Goal: Information Seeking & Learning: Learn about a topic

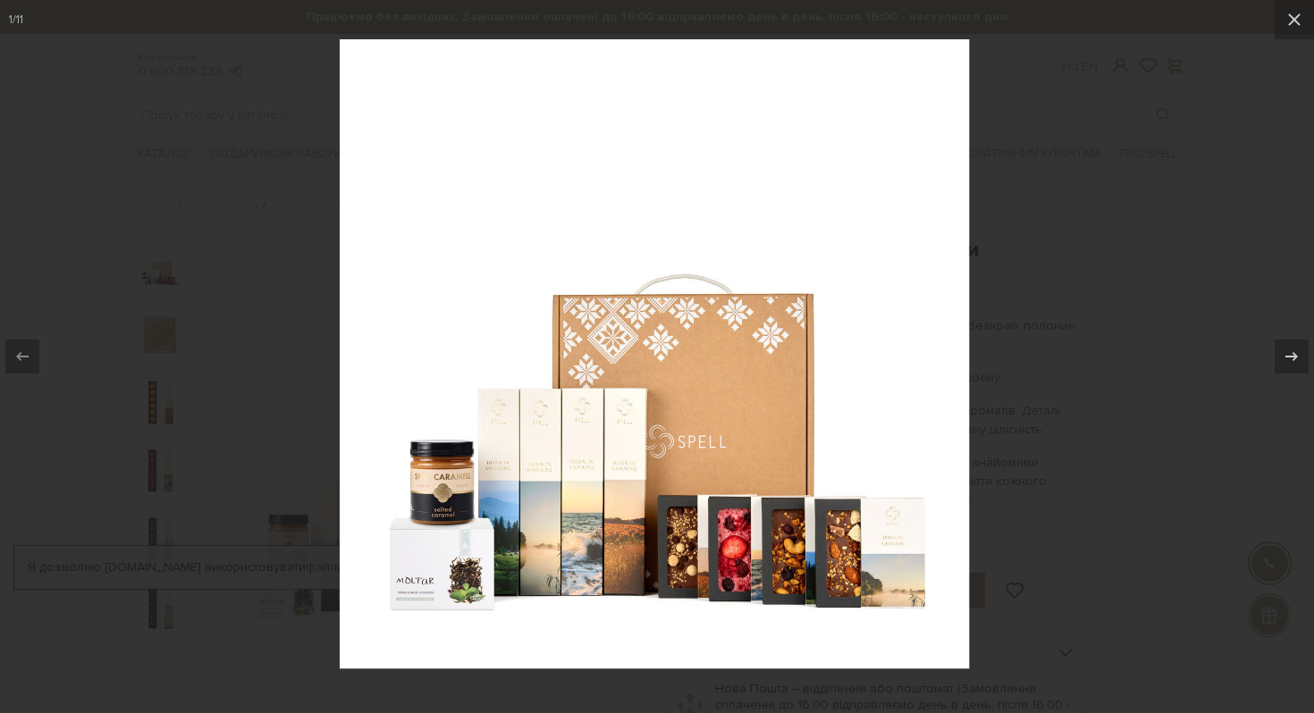
scroll to position [105, 0]
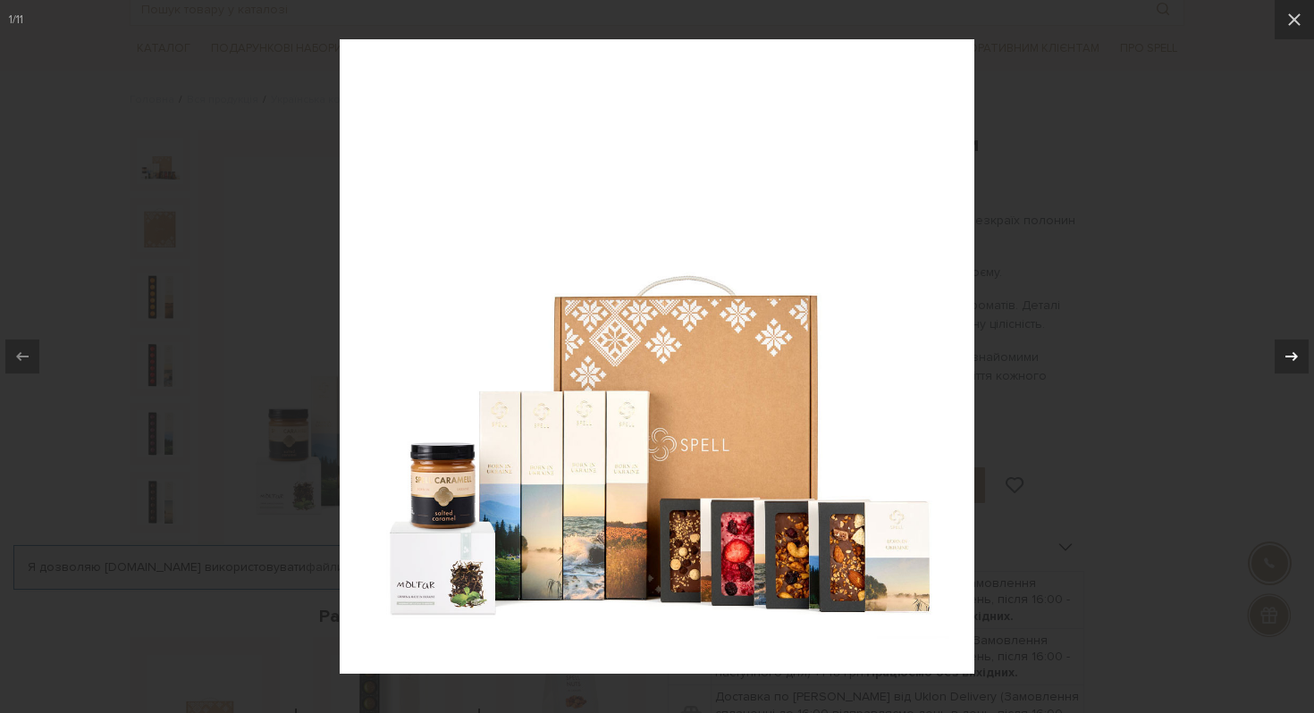
click at [1281, 356] on icon at bounding box center [1290, 356] width 21 height 21
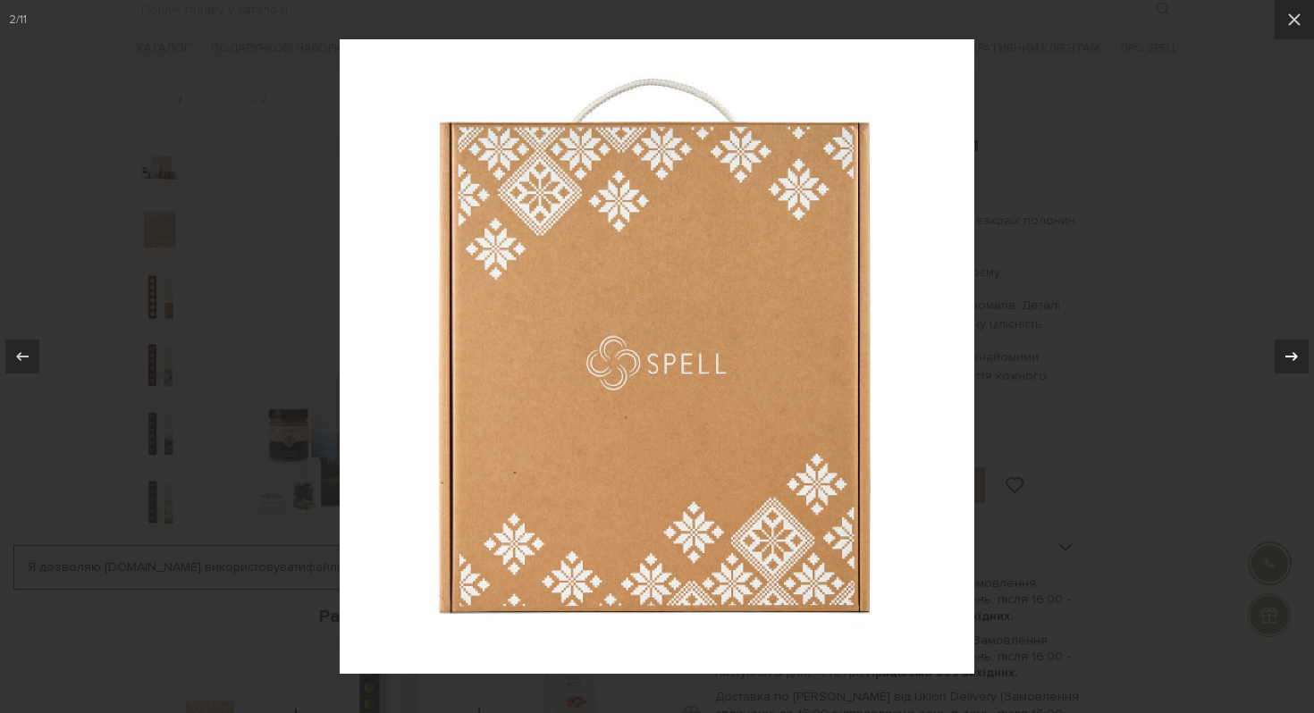
click at [1281, 356] on icon at bounding box center [1290, 356] width 21 height 21
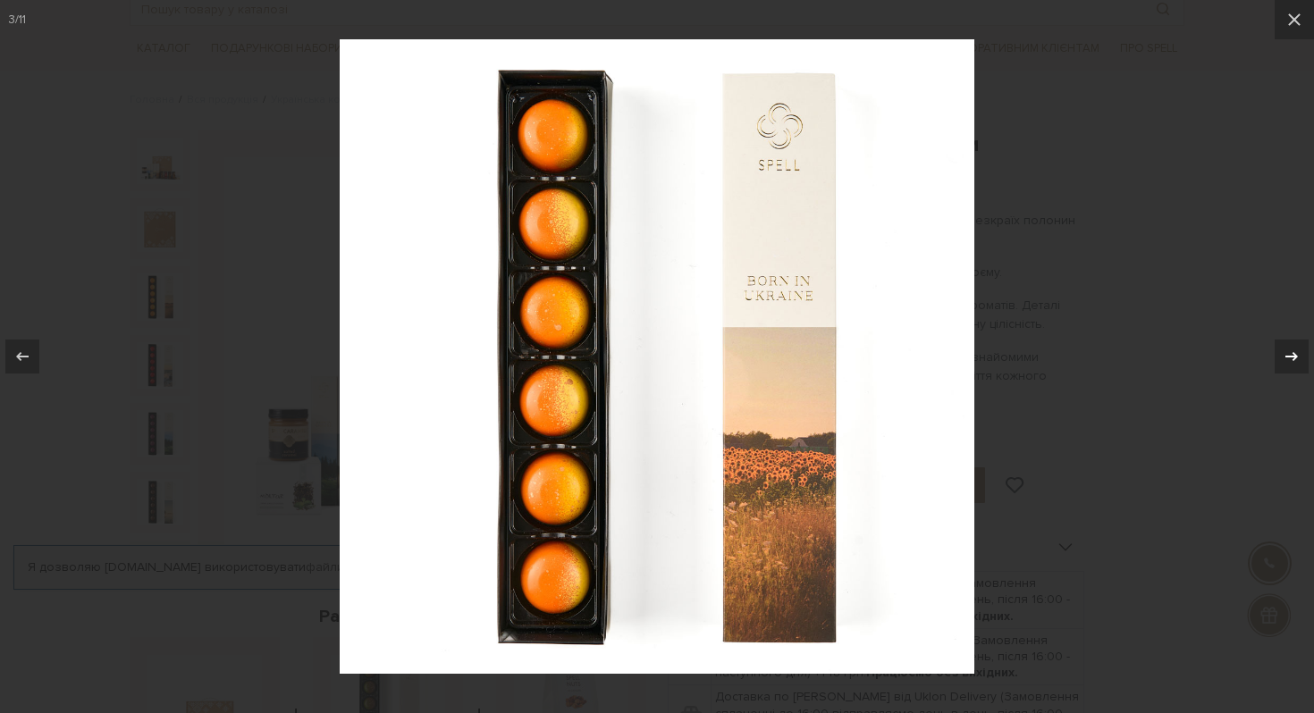
click at [1281, 356] on icon at bounding box center [1290, 356] width 21 height 21
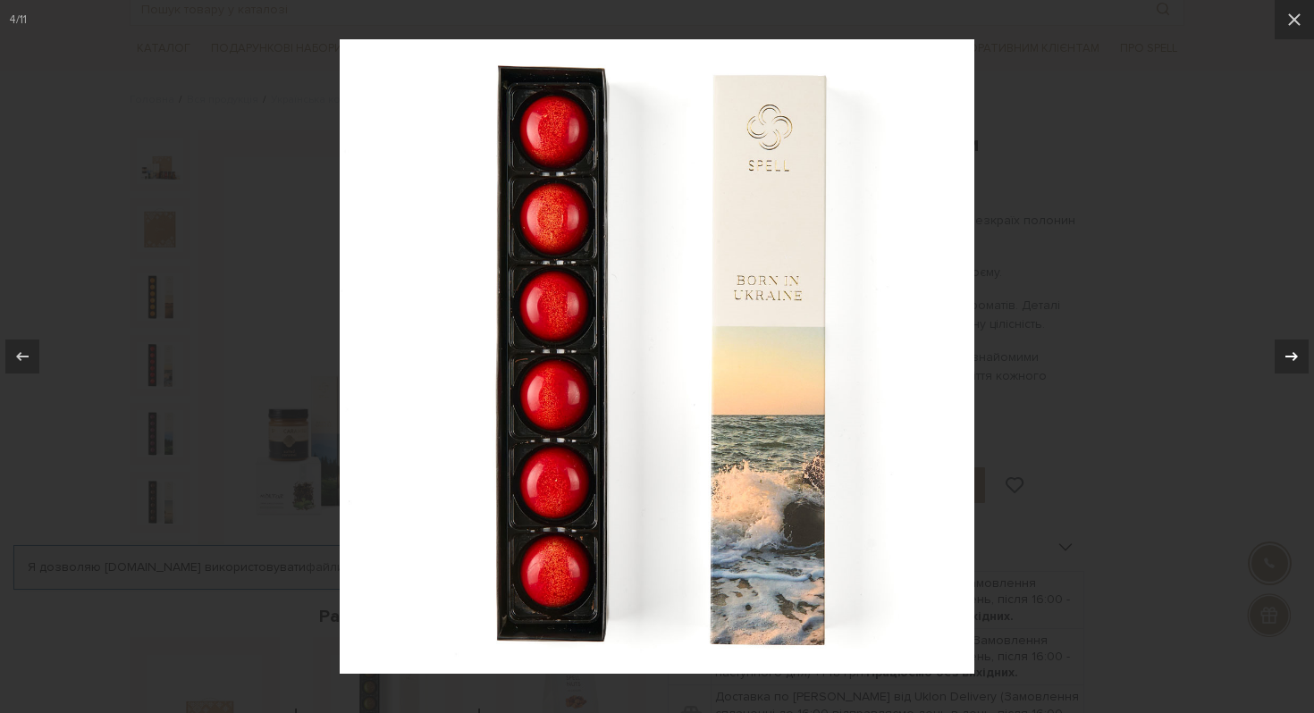
click at [1281, 356] on icon at bounding box center [1290, 356] width 21 height 21
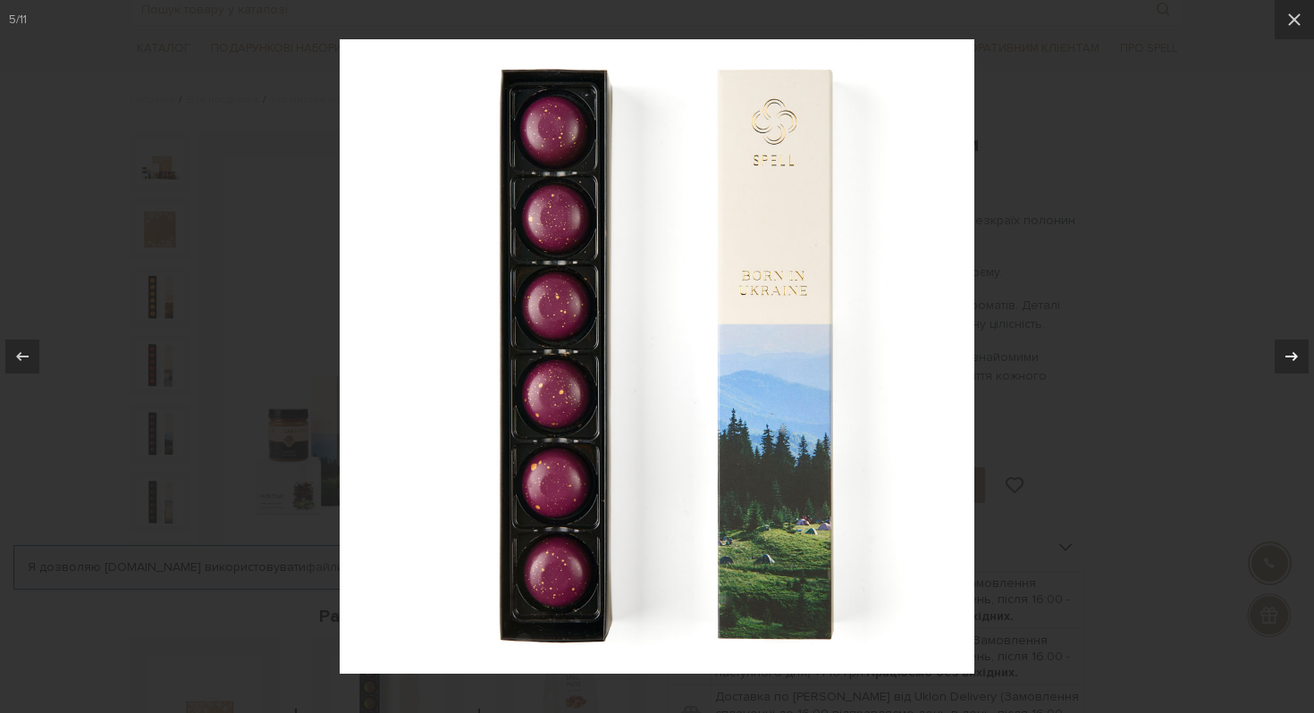
click at [1282, 357] on icon at bounding box center [1290, 356] width 21 height 21
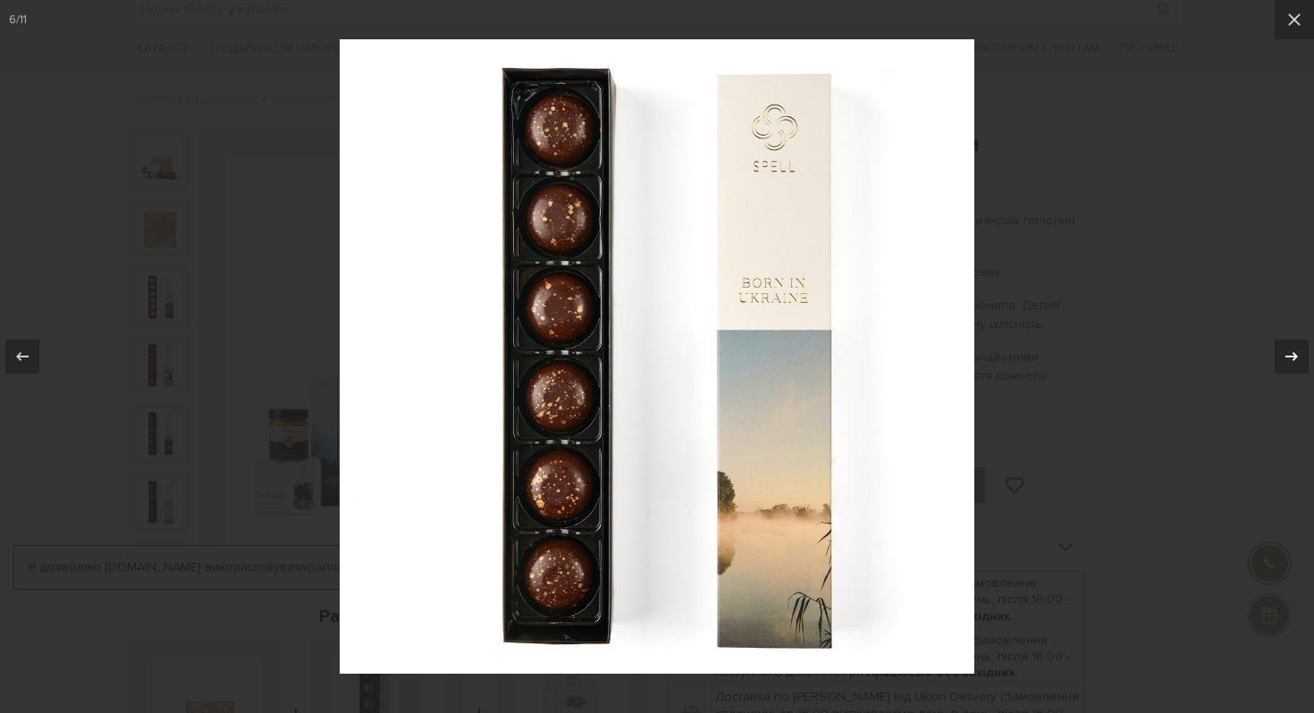
click at [1282, 357] on icon at bounding box center [1290, 356] width 21 height 21
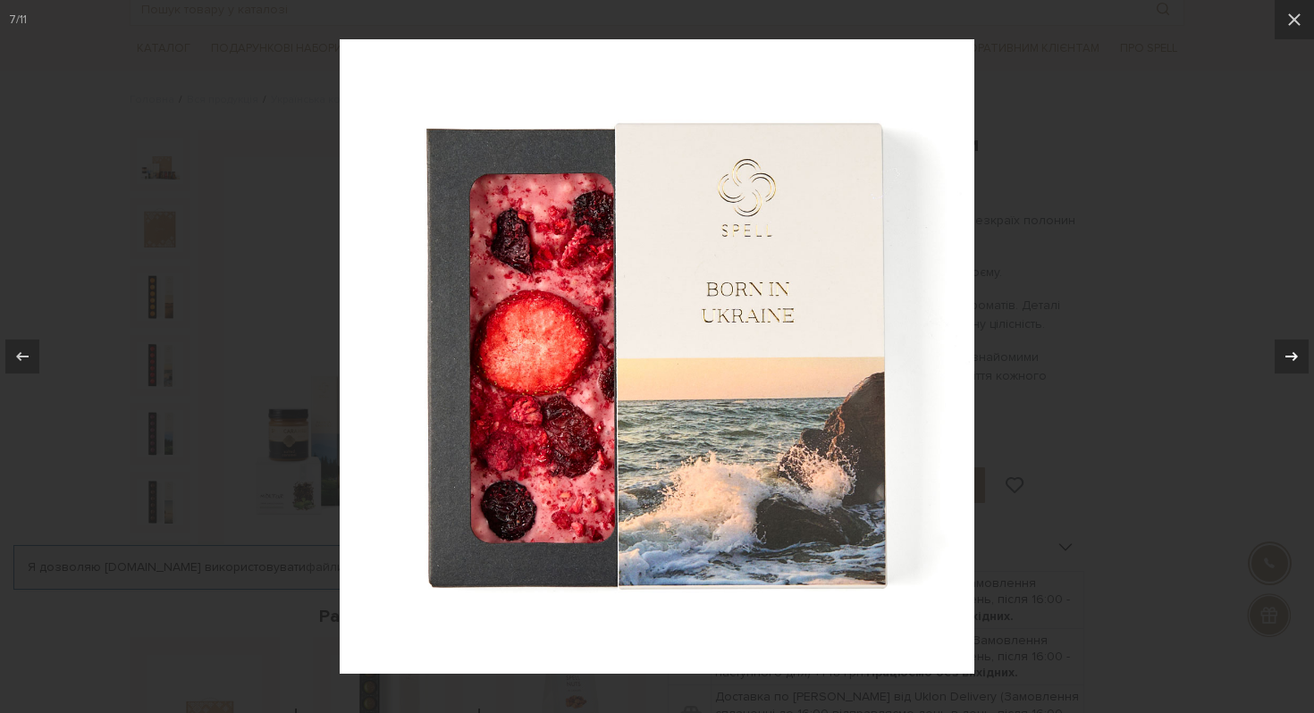
click at [1280, 355] on icon at bounding box center [1290, 356] width 21 height 21
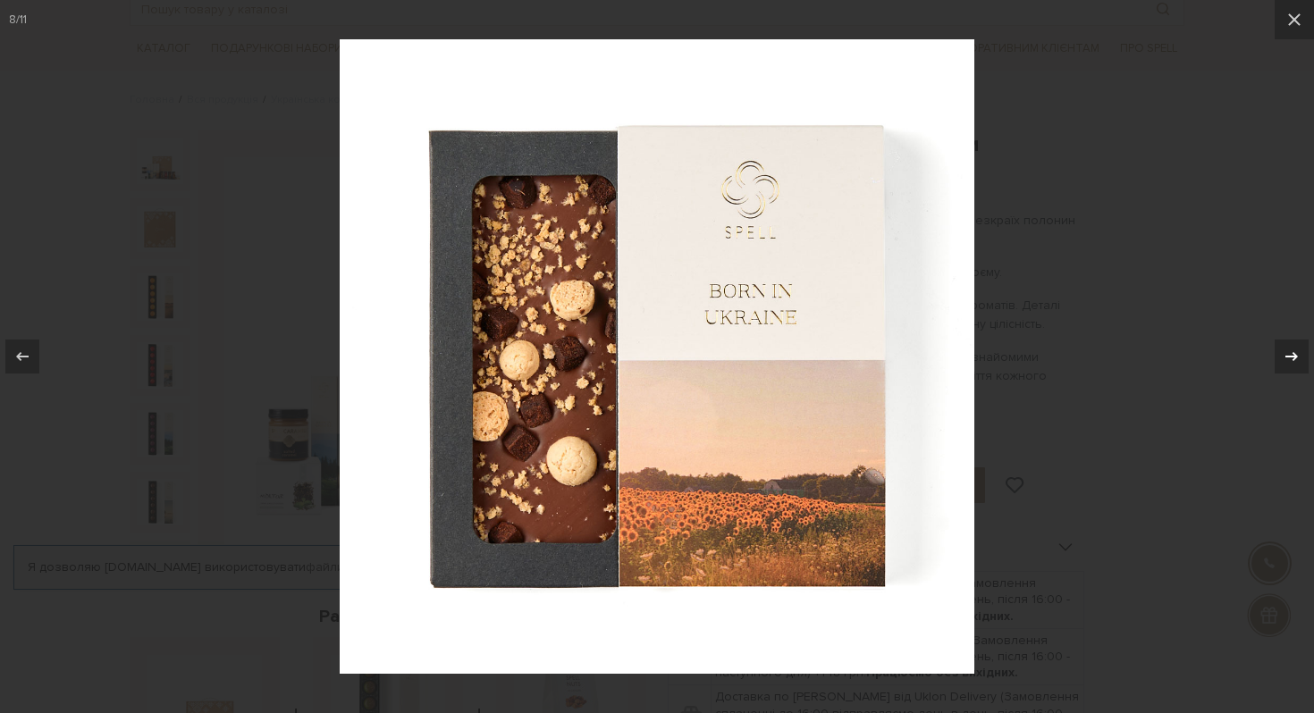
click at [1280, 355] on icon at bounding box center [1290, 356] width 21 height 21
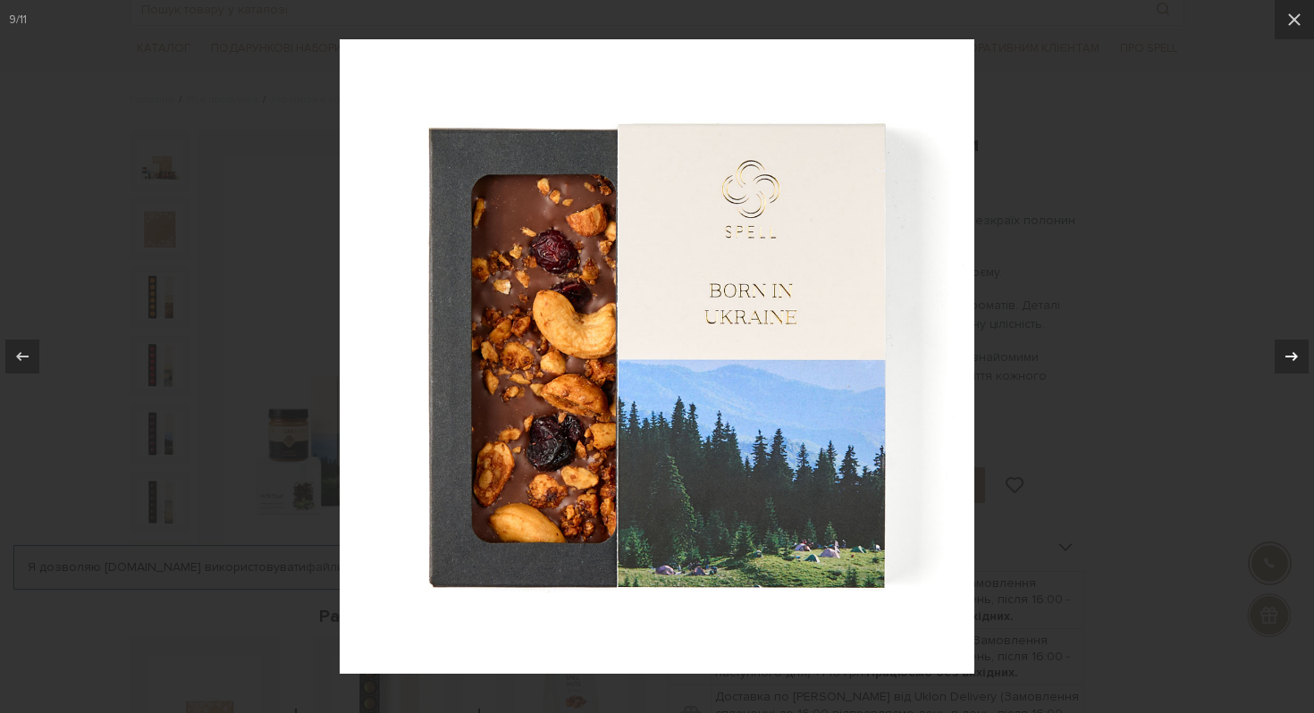
click at [1280, 355] on icon at bounding box center [1290, 356] width 21 height 21
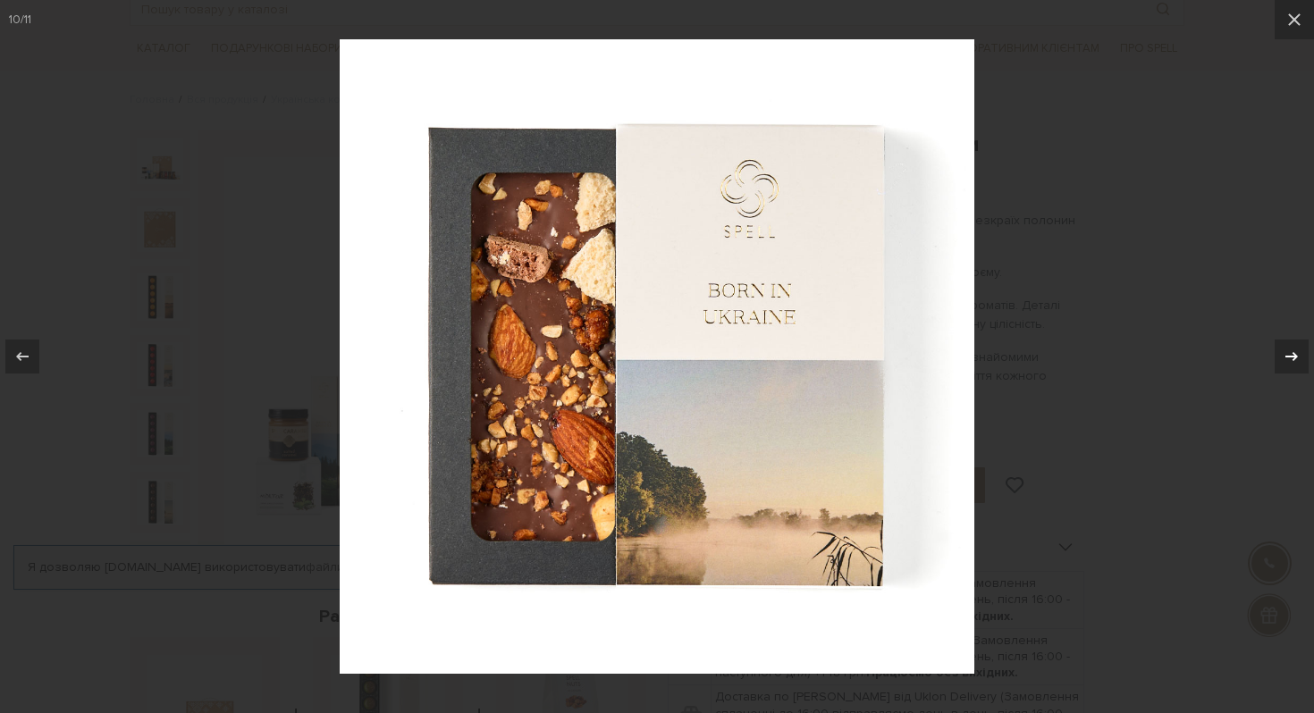
click at [1280, 355] on icon at bounding box center [1290, 356] width 21 height 21
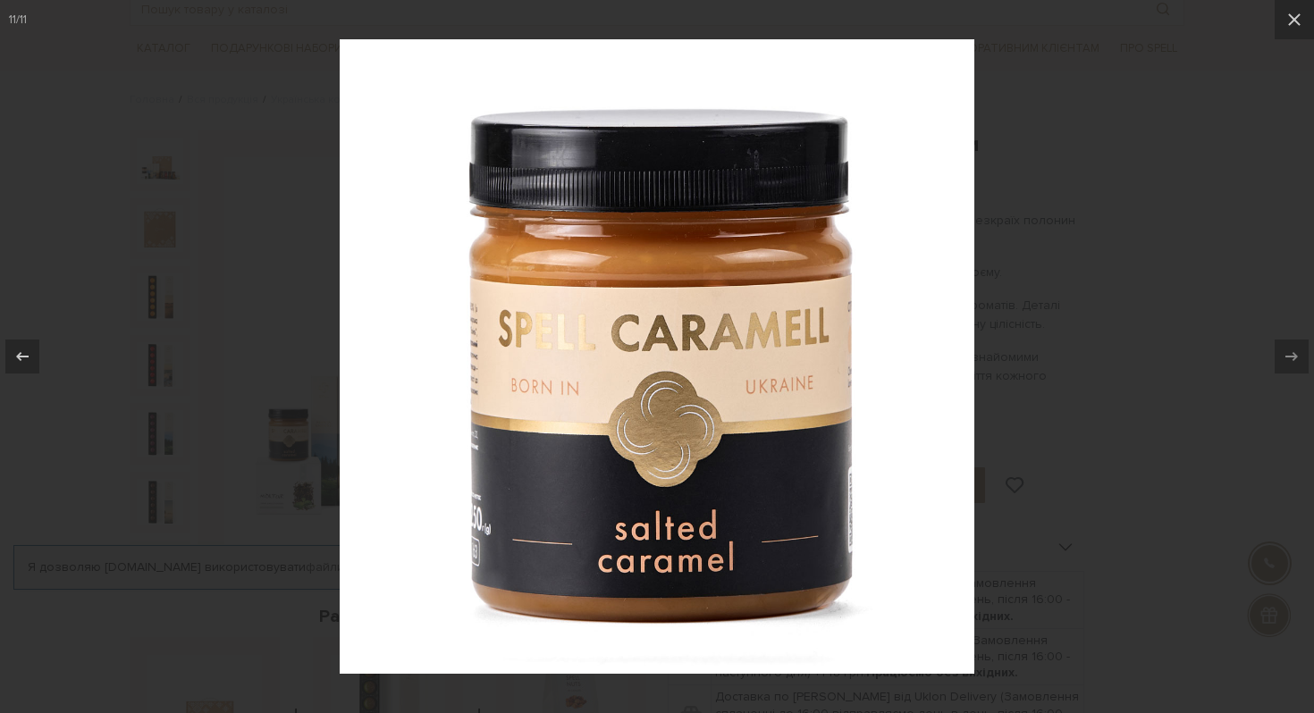
click at [1078, 337] on div at bounding box center [657, 356] width 1314 height 713
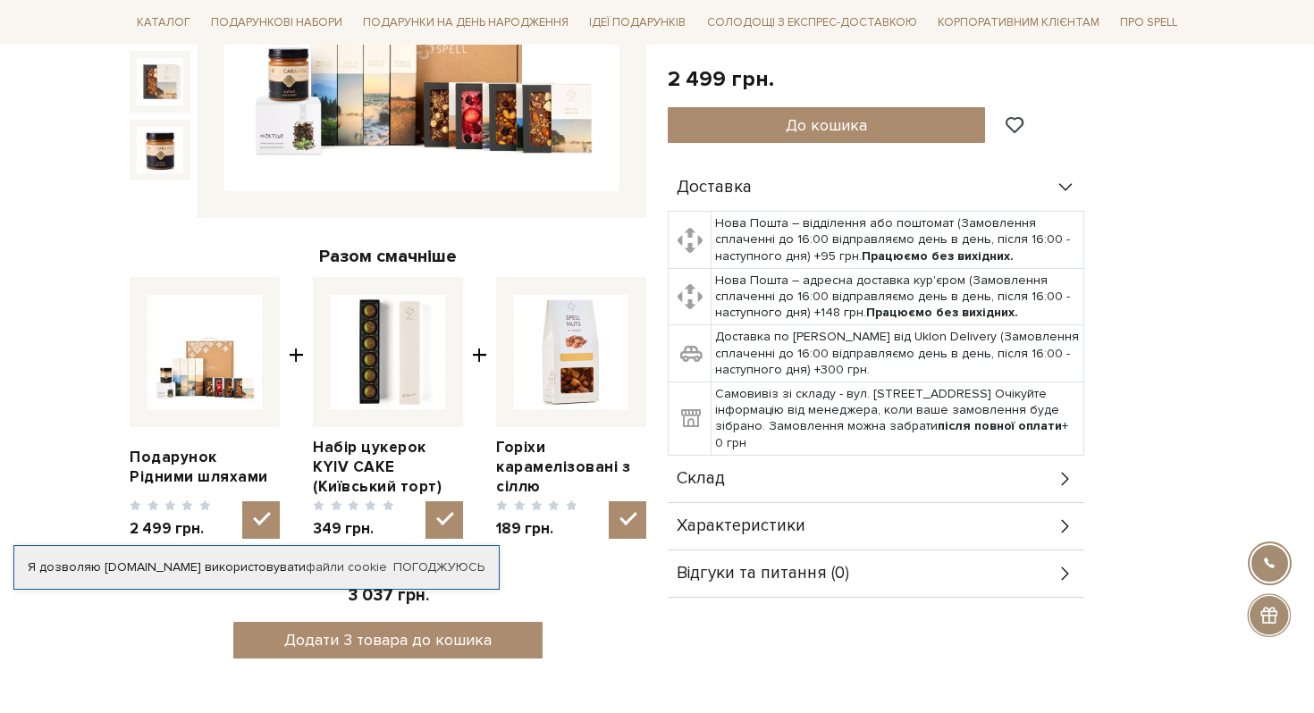
scroll to position [642, 0]
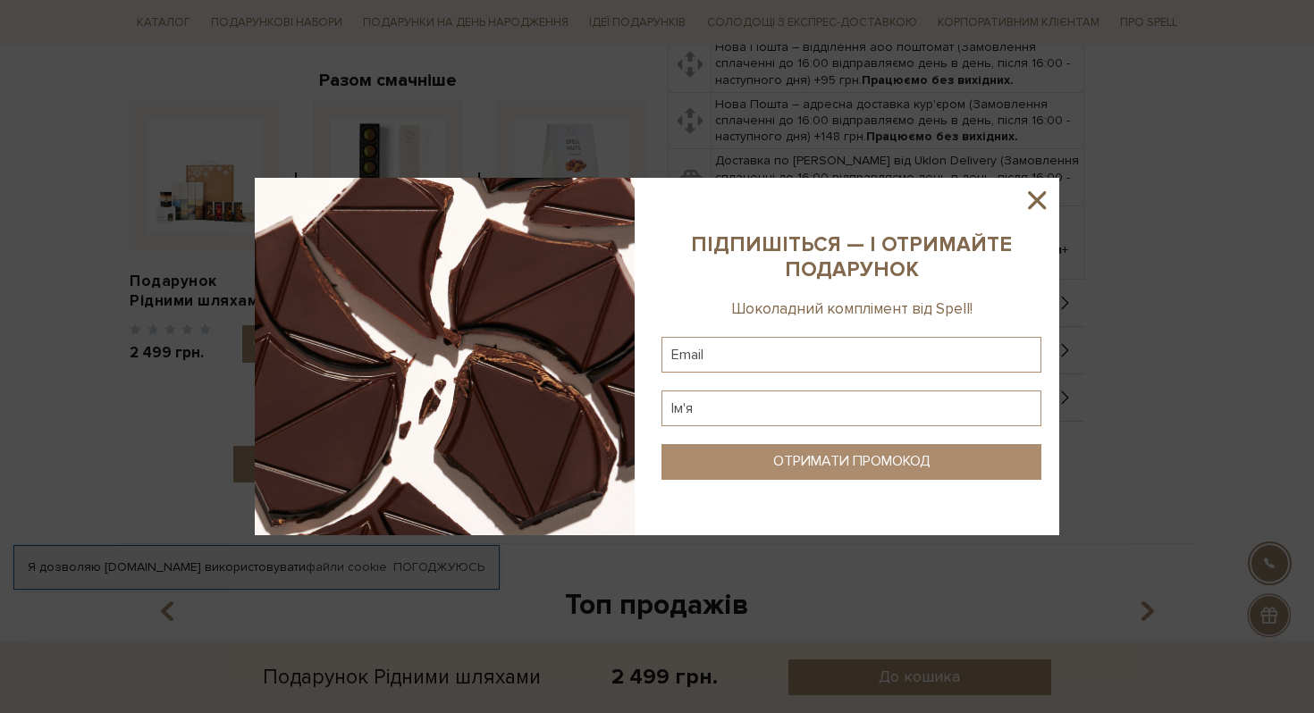
click at [1034, 200] on icon at bounding box center [1036, 200] width 30 height 30
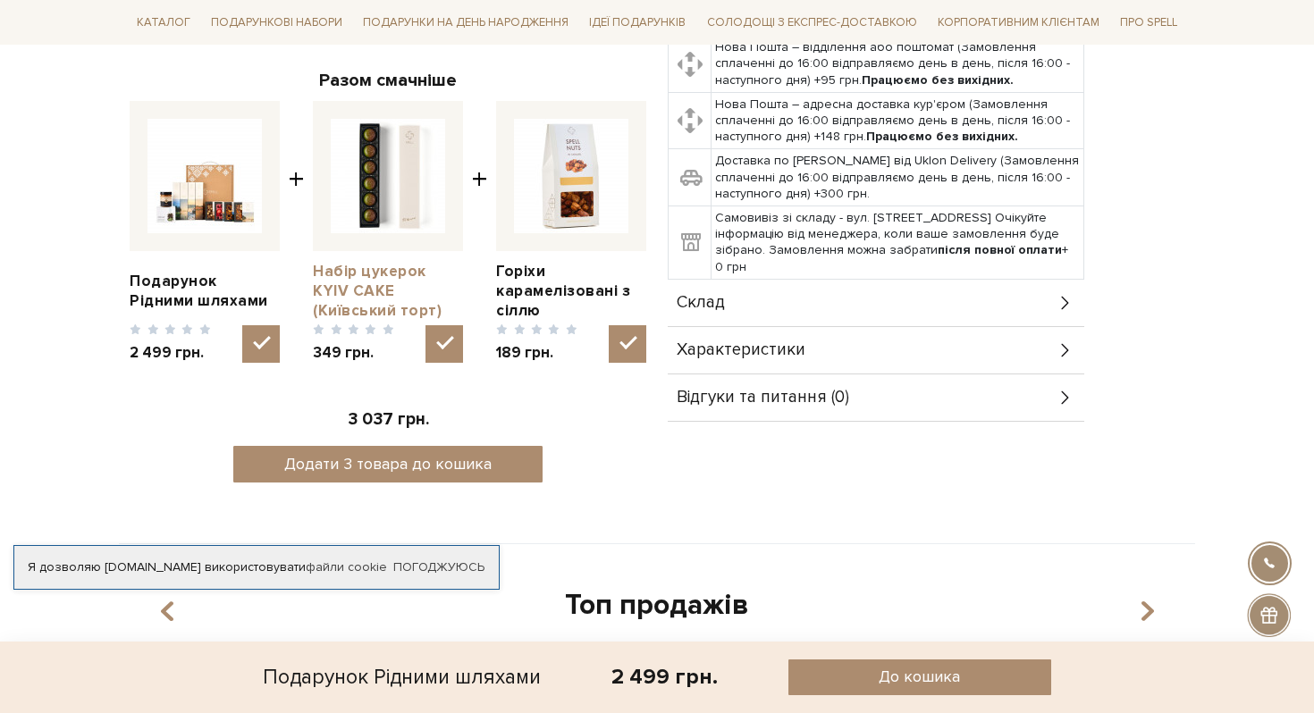
click at [364, 285] on link "Набір цукерок KYIV CAKE (Київський торт)" at bounding box center [388, 291] width 150 height 59
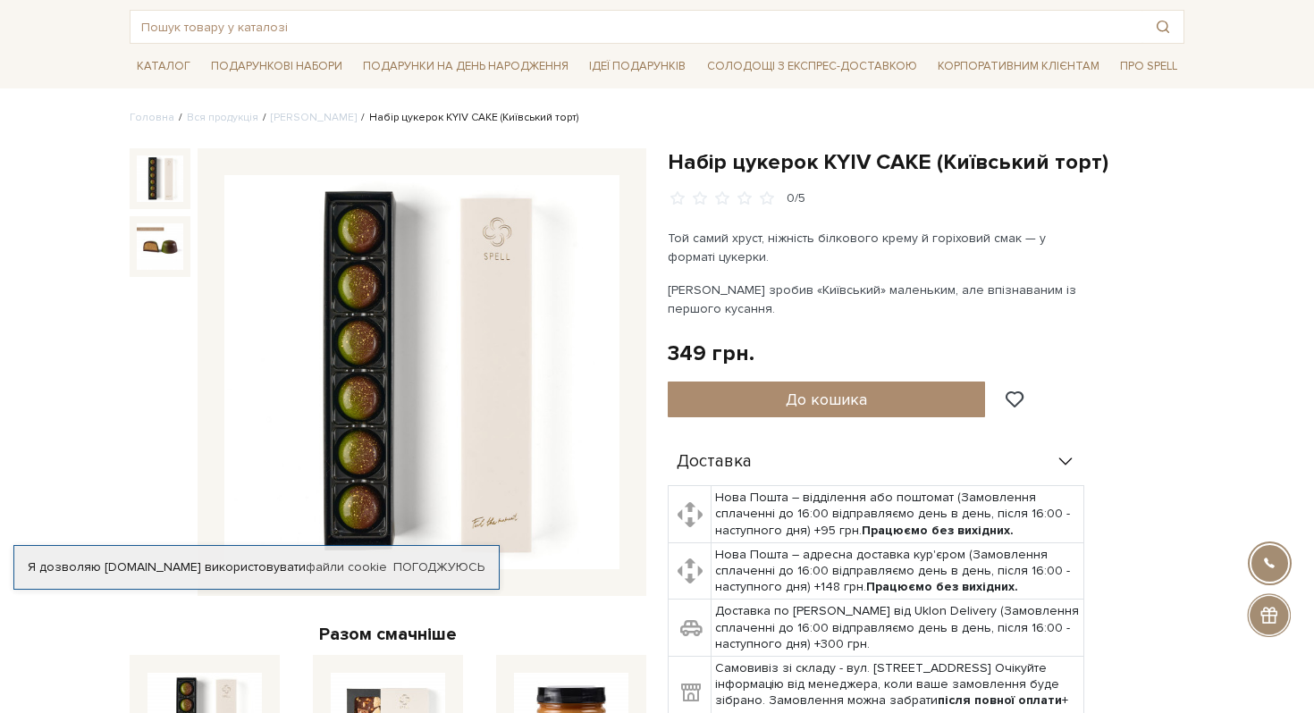
scroll to position [88, 0]
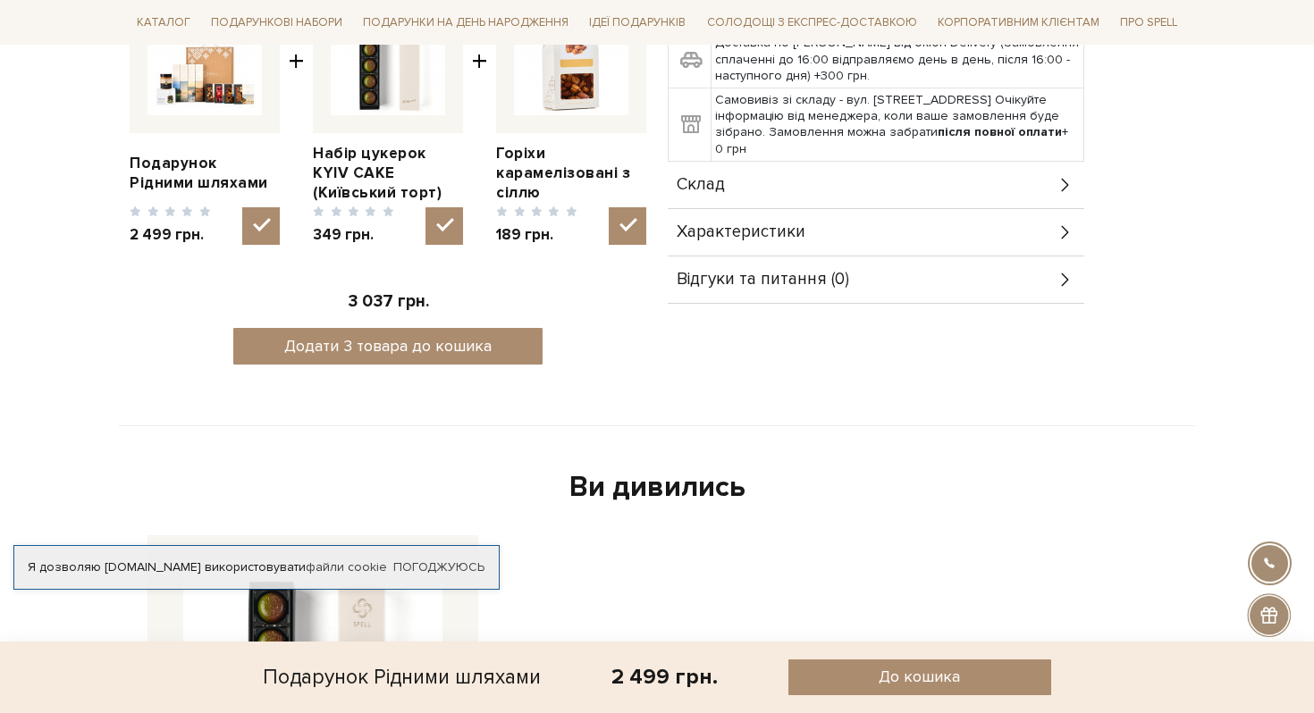
scroll to position [642, 0]
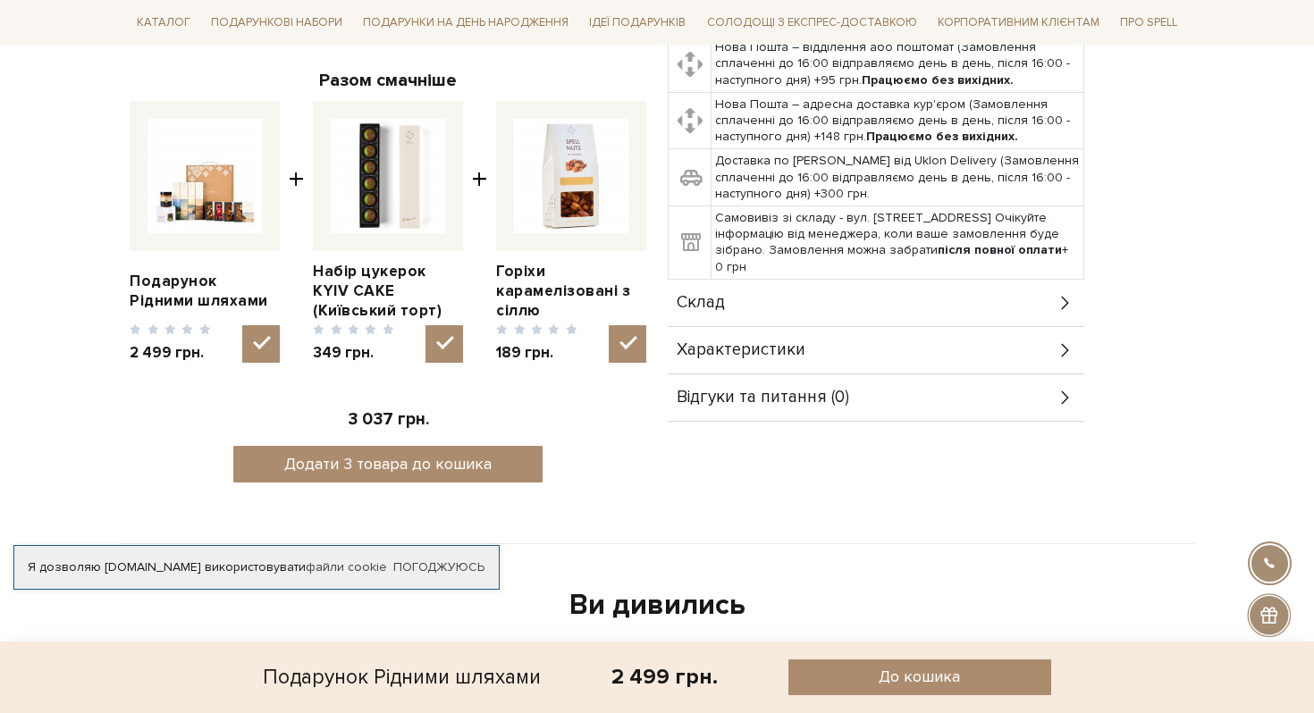
click at [571, 215] on img at bounding box center [571, 176] width 114 height 114
click at [608, 325] on input "checkbox" at bounding box center [627, 344] width 38 height 38
checkbox input "false"
click at [535, 282] on link "Горіхи карамелізовані з сіллю" at bounding box center [571, 291] width 150 height 59
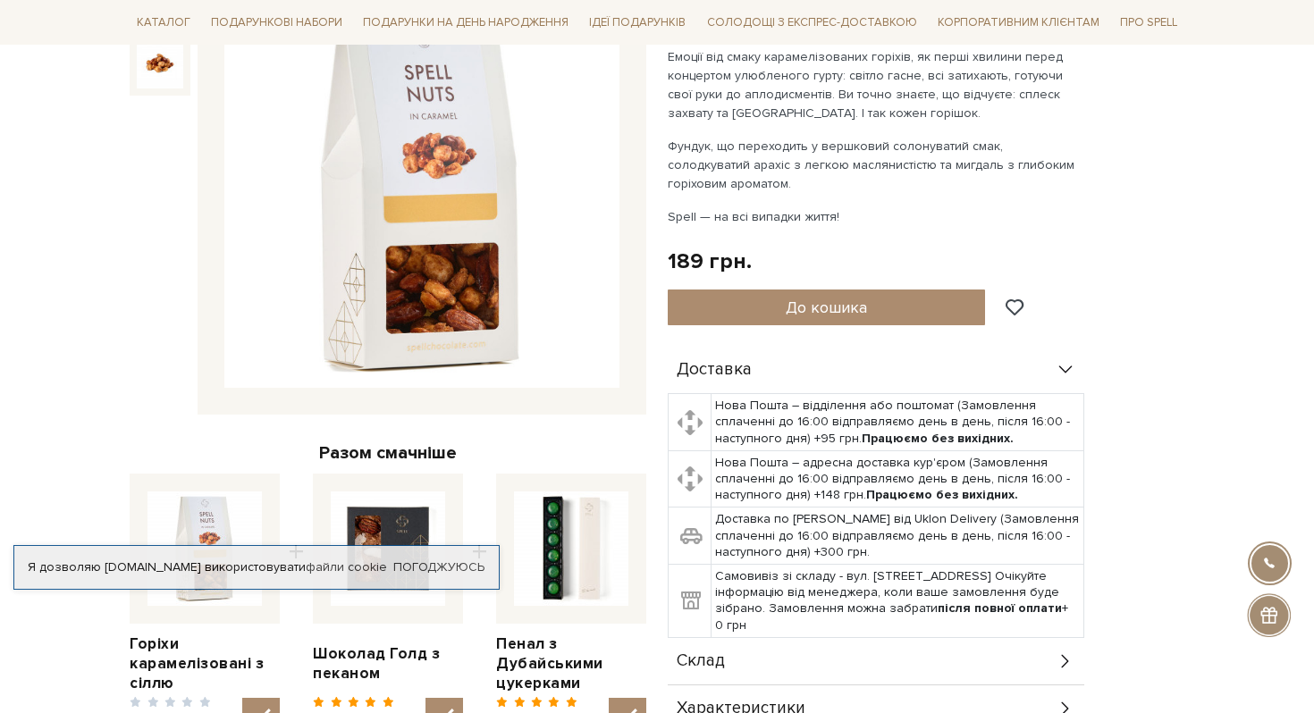
scroll to position [223, 0]
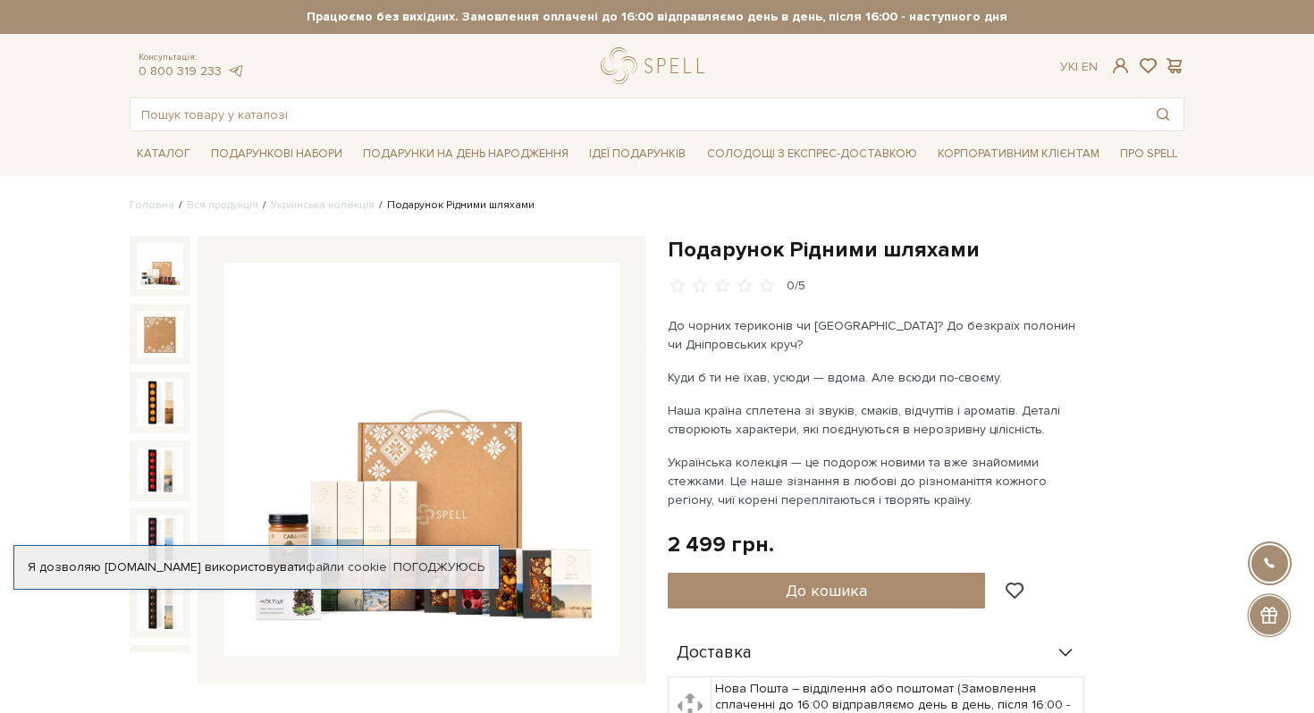
click at [436, 448] on img at bounding box center [421, 460] width 395 height 395
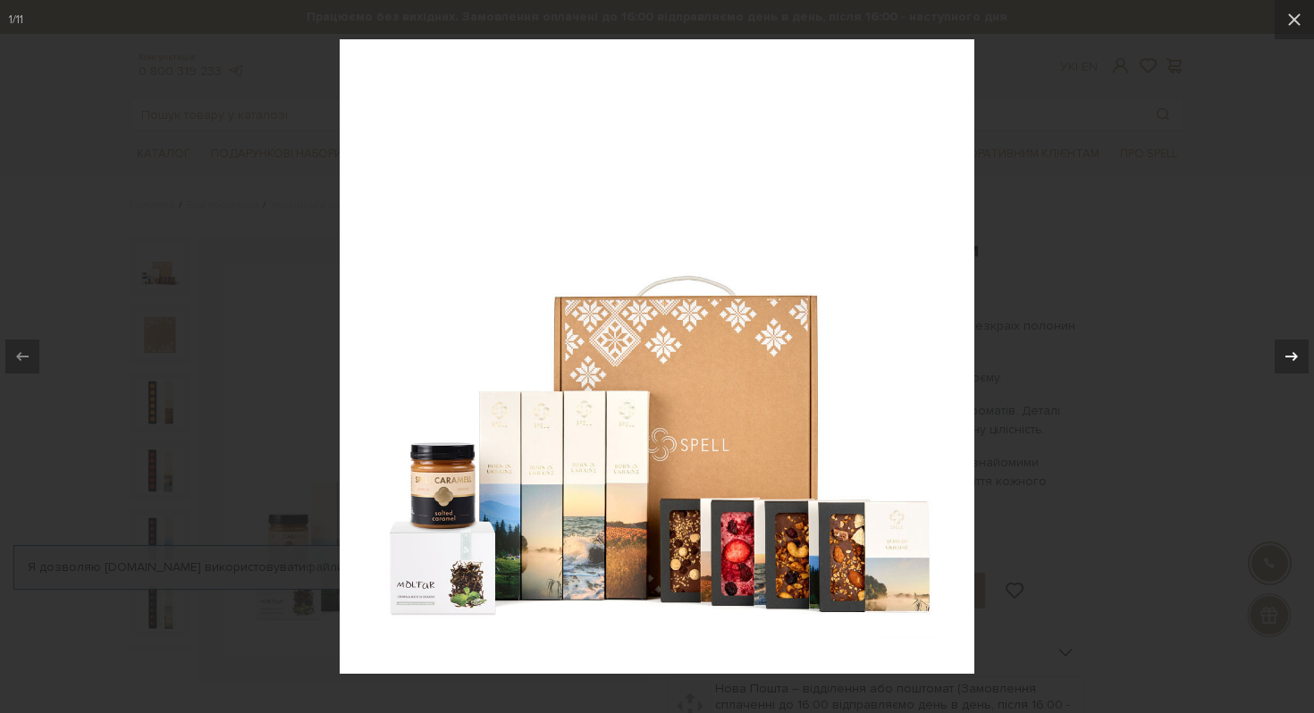
click at [1294, 358] on icon at bounding box center [1291, 356] width 13 height 9
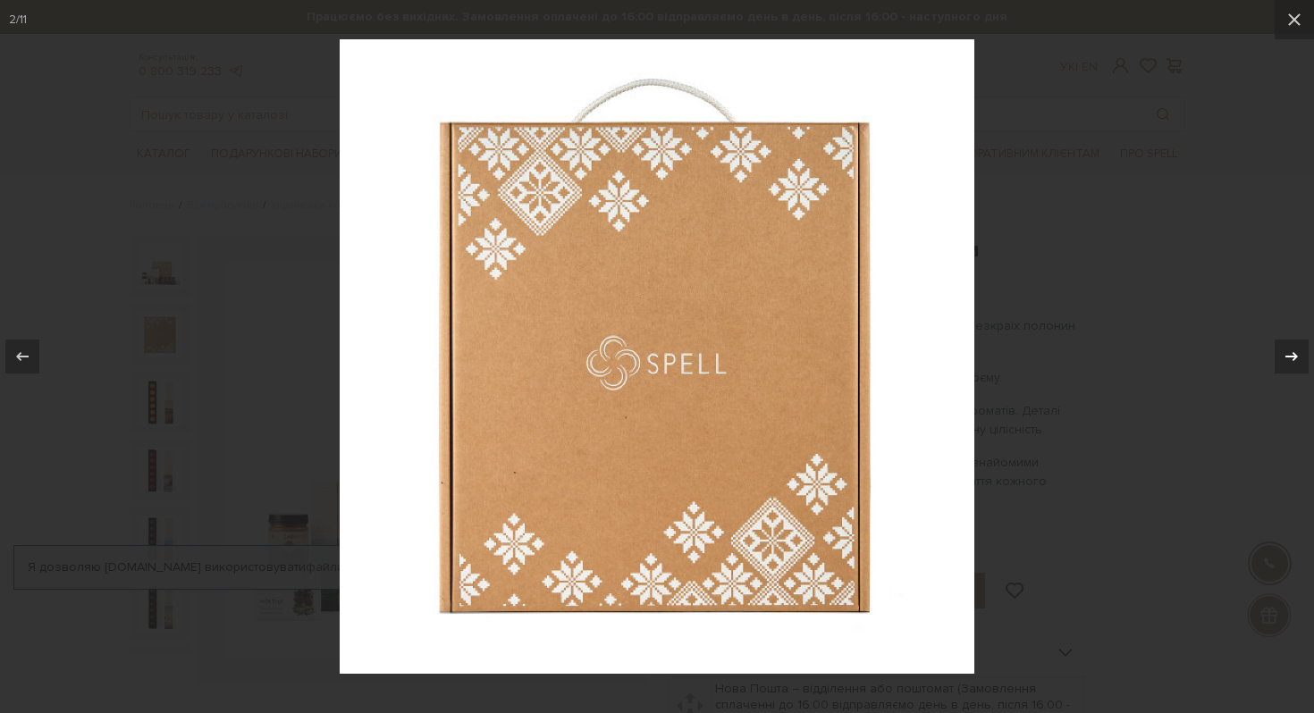
click at [1293, 359] on icon at bounding box center [1291, 356] width 13 height 9
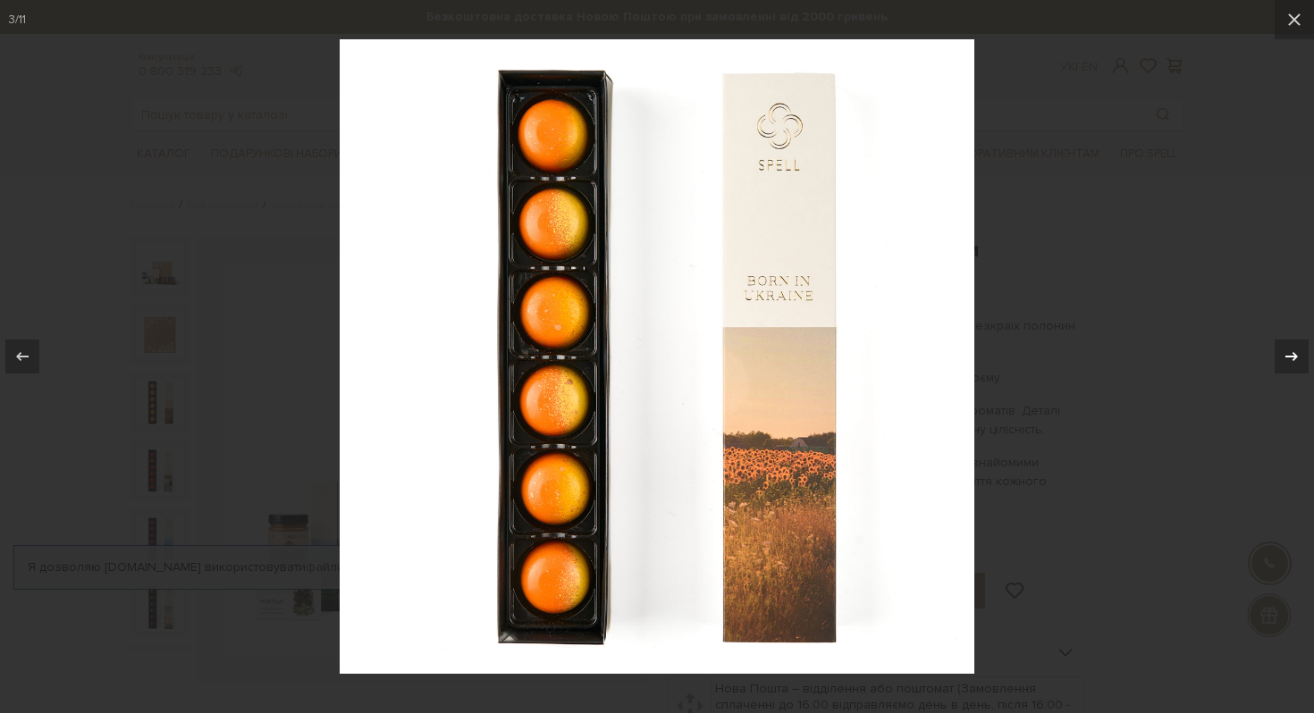
click at [1293, 359] on icon at bounding box center [1291, 356] width 13 height 9
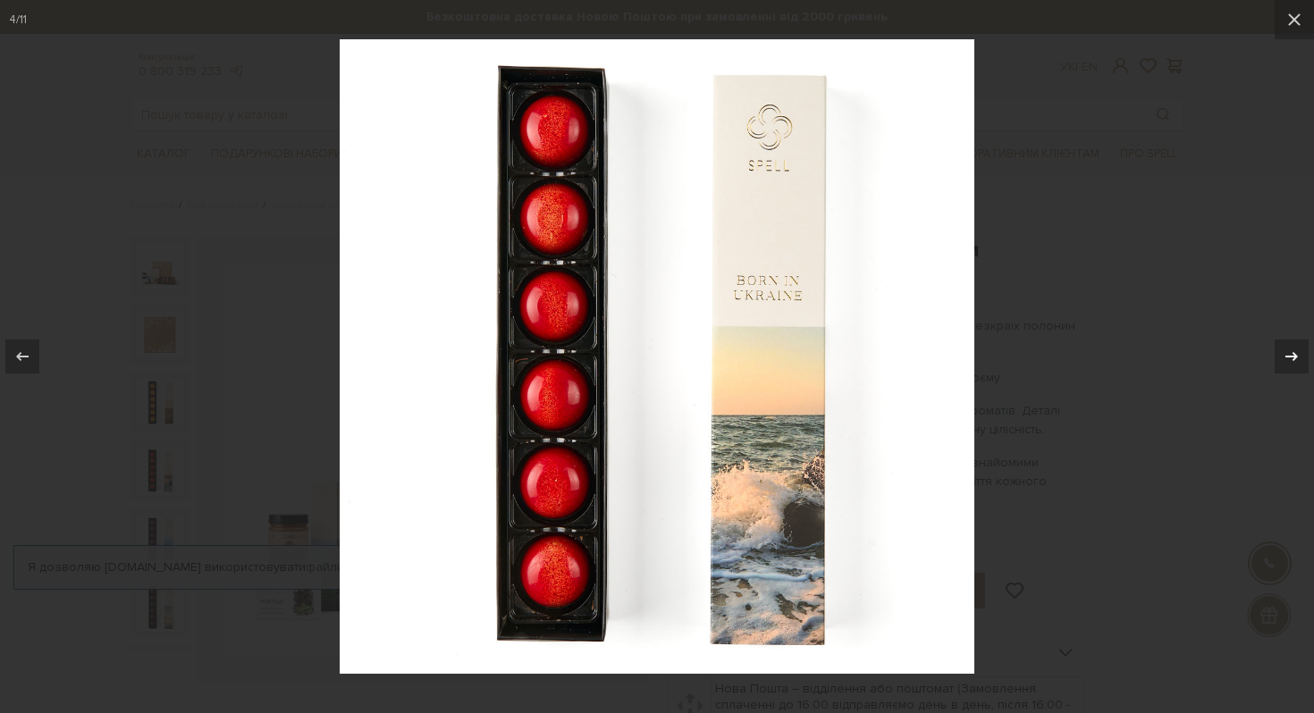
click at [1293, 359] on icon at bounding box center [1291, 356] width 13 height 9
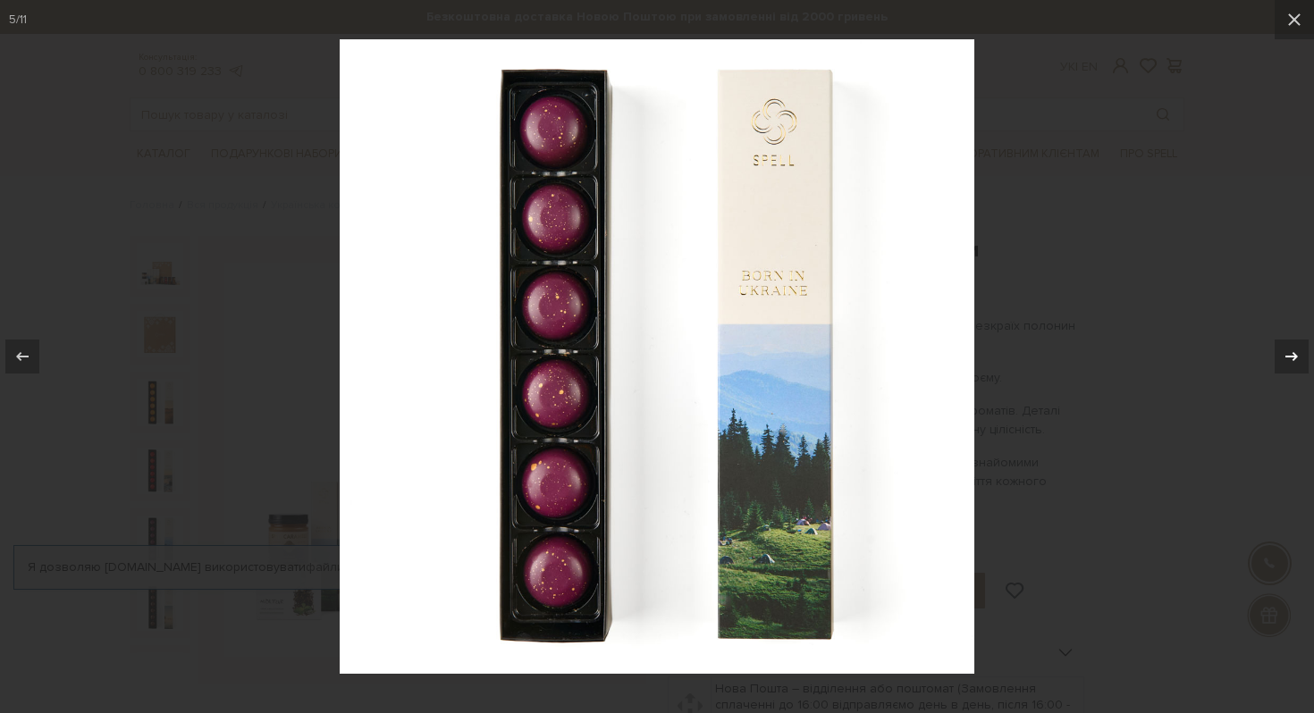
click at [1292, 359] on icon at bounding box center [1291, 356] width 13 height 9
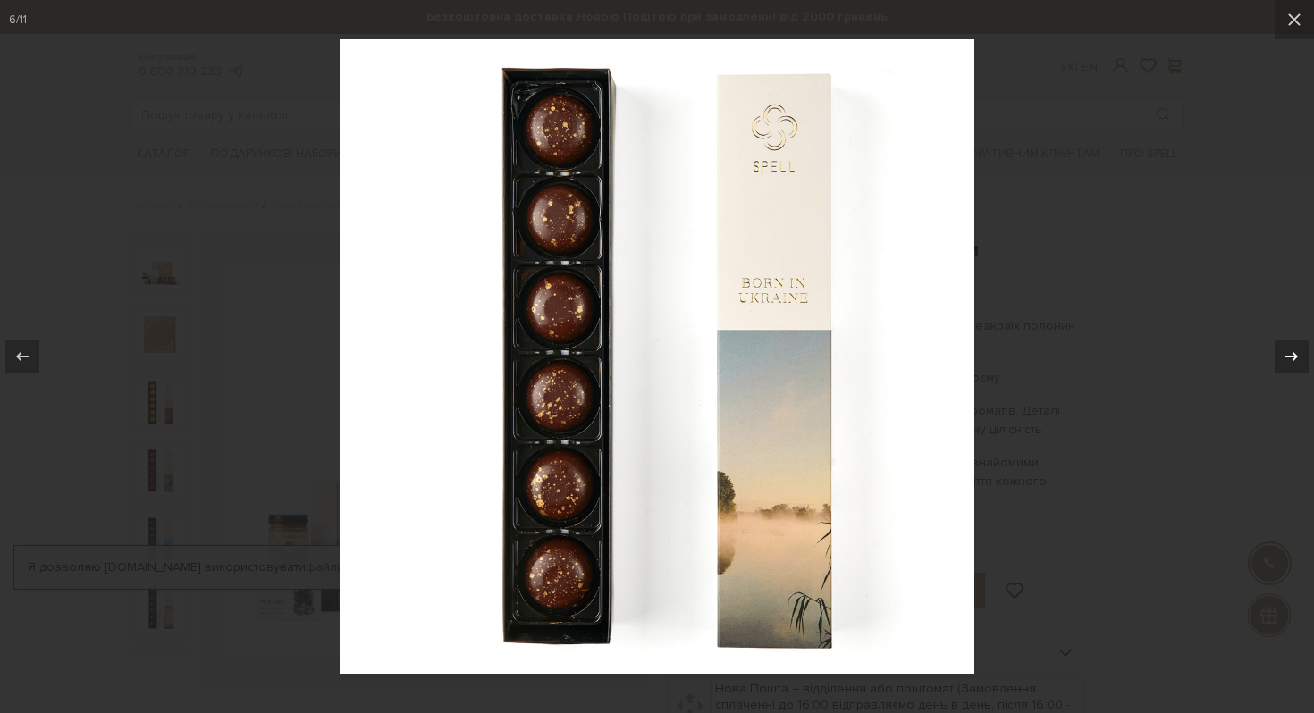
click at [1292, 359] on icon at bounding box center [1291, 356] width 13 height 9
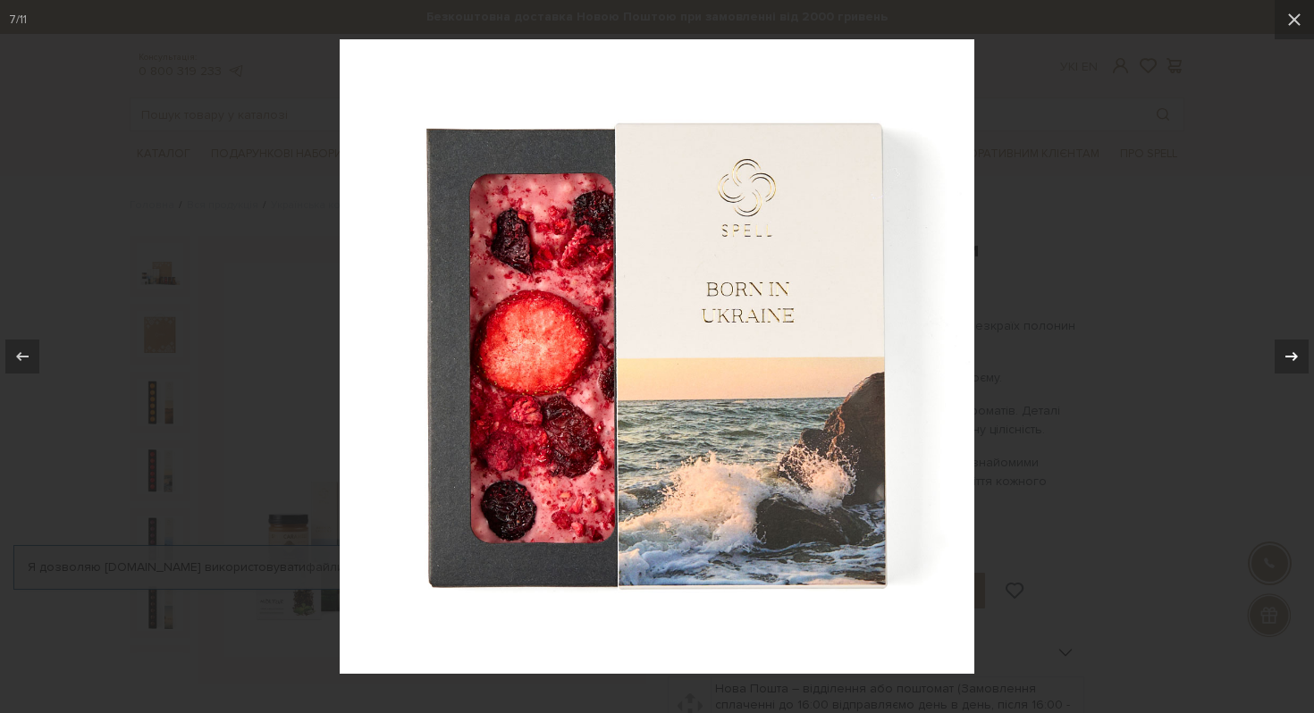
click at [1292, 359] on icon at bounding box center [1291, 356] width 13 height 9
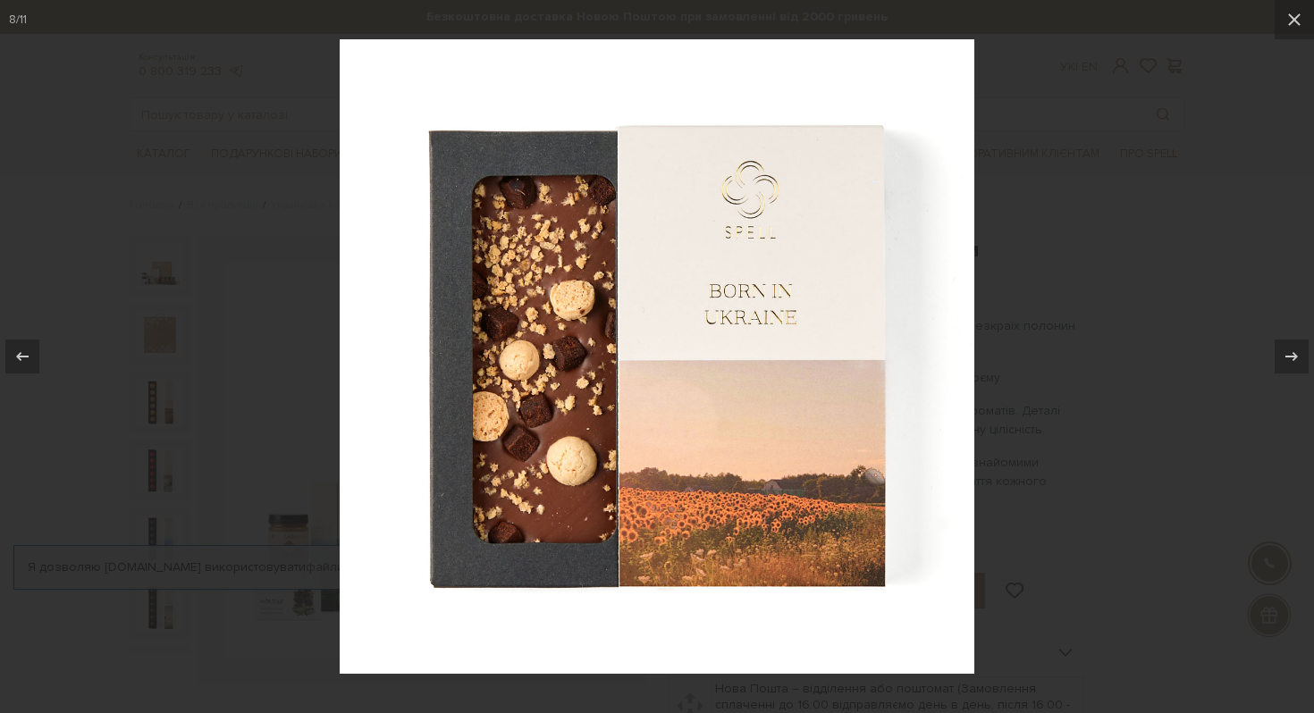
click at [1169, 343] on div at bounding box center [657, 356] width 1314 height 713
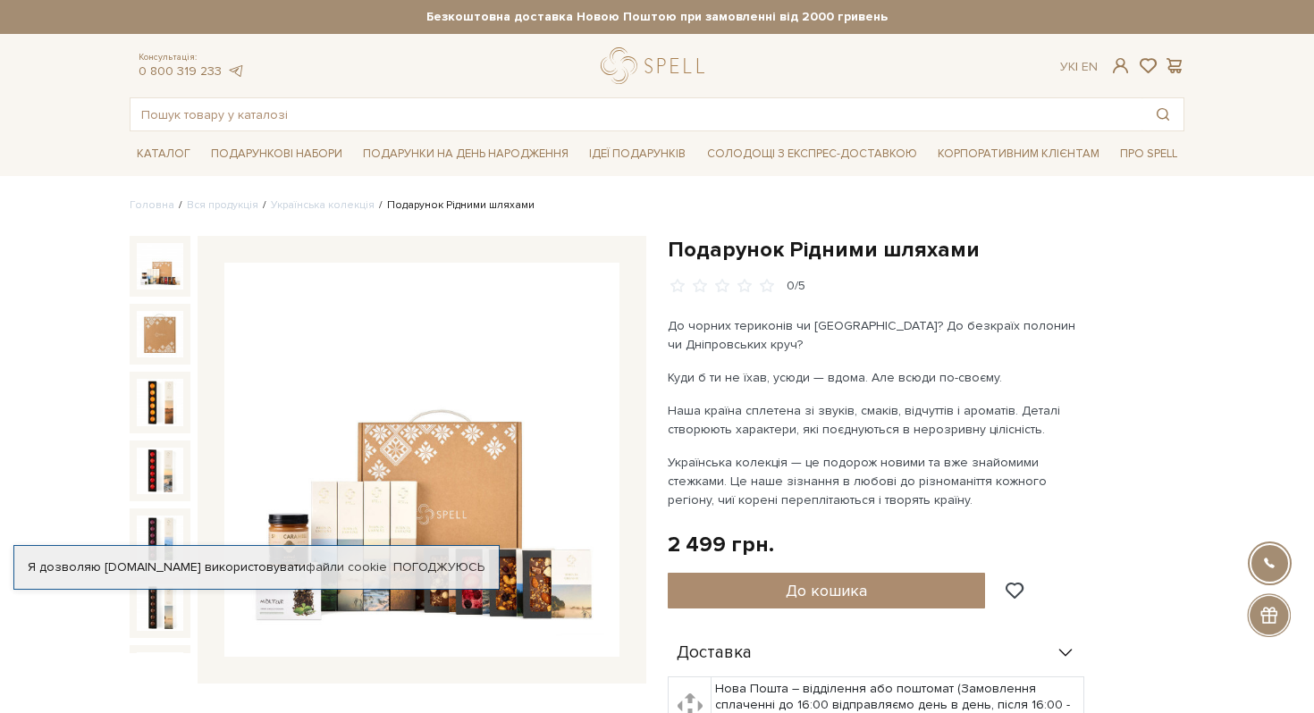
scroll to position [299, 0]
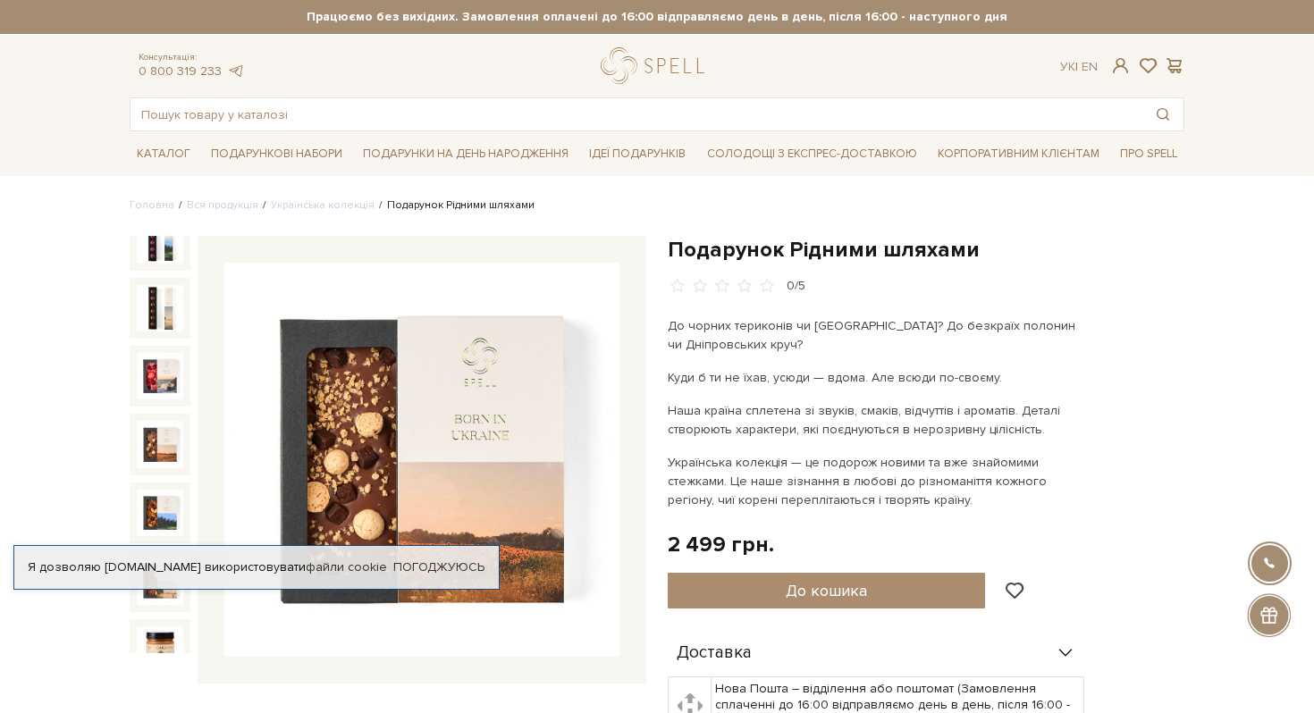
click at [157, 449] on img at bounding box center [160, 444] width 46 height 46
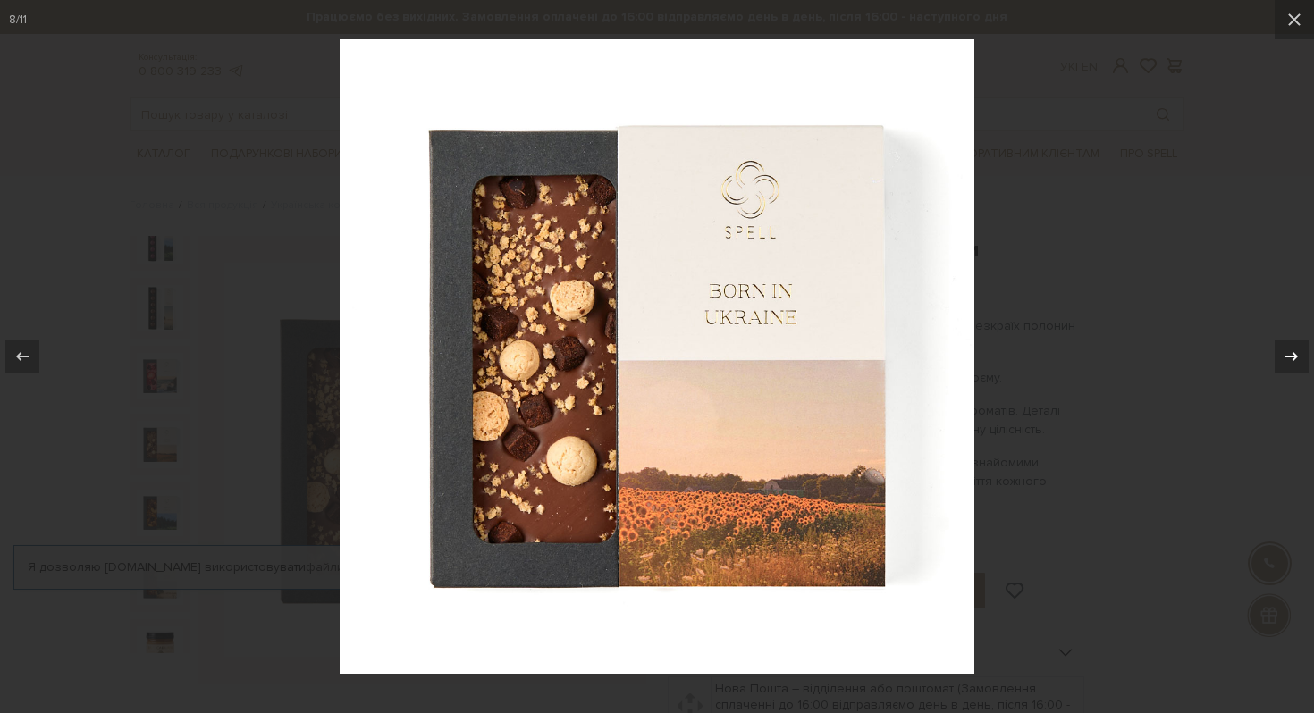
click at [1291, 360] on icon at bounding box center [1290, 356] width 21 height 21
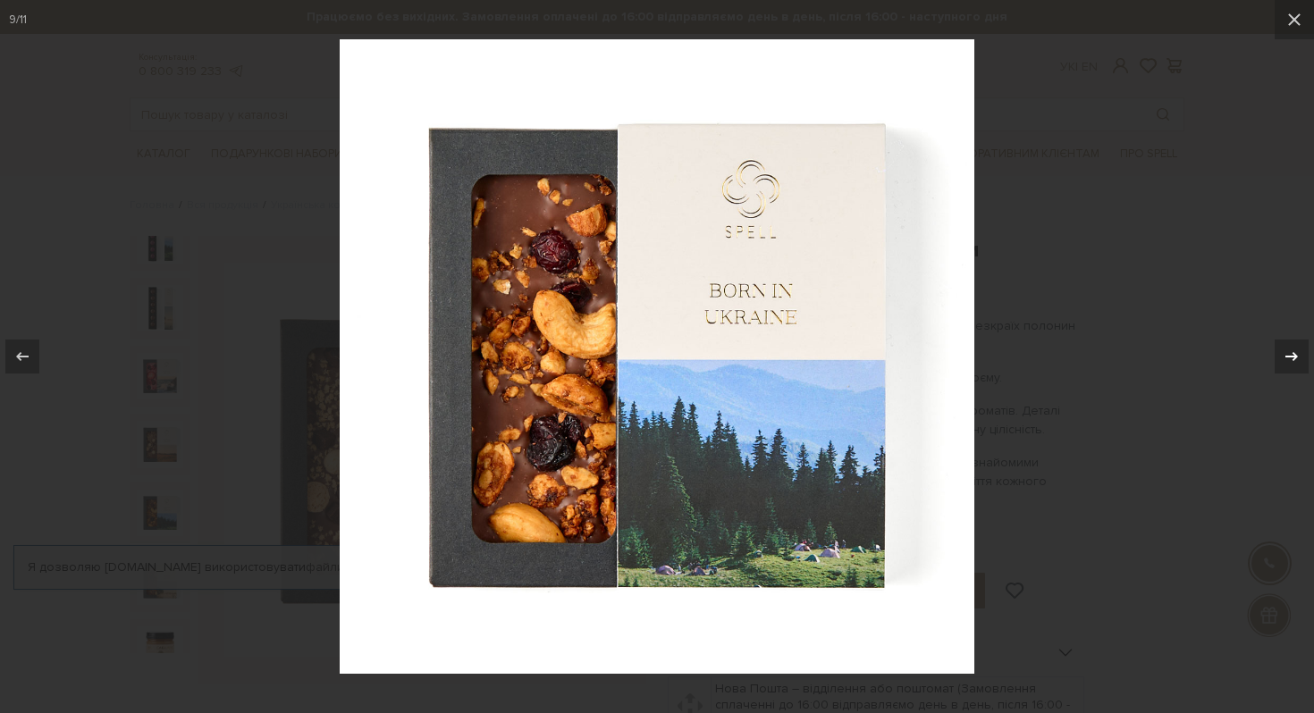
click at [1291, 360] on icon at bounding box center [1290, 356] width 21 height 21
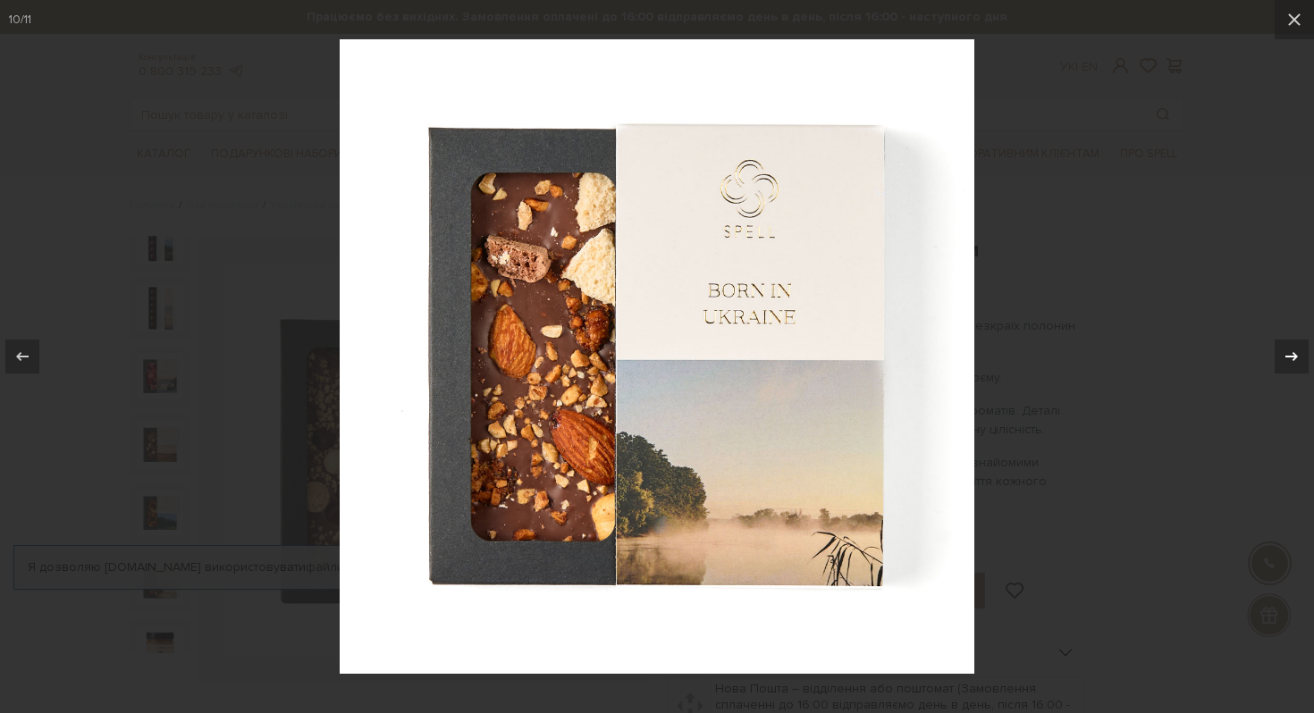
click at [1291, 360] on icon at bounding box center [1290, 356] width 21 height 21
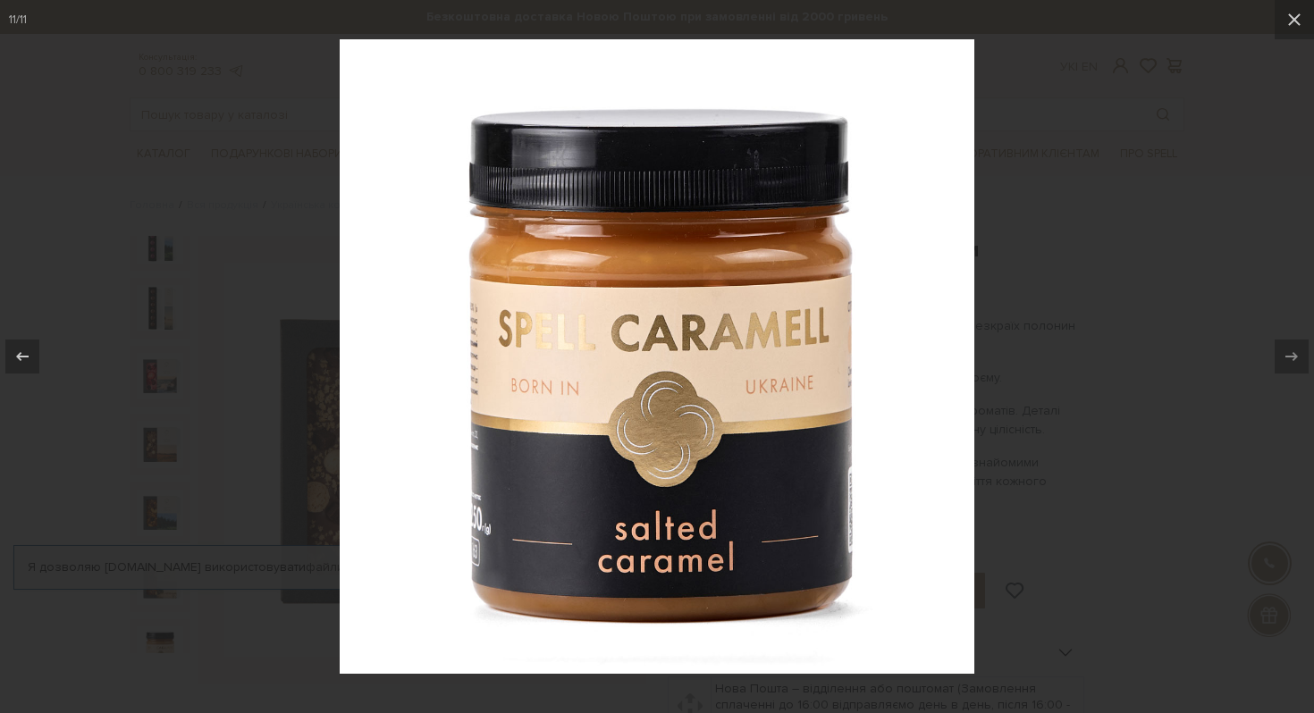
click at [1093, 391] on div at bounding box center [657, 356] width 1314 height 713
